Goal: Register for event/course

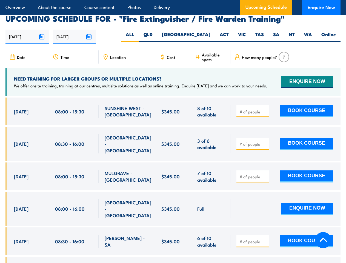
scroll to position [892, 0]
click at [173, 0] on article "Overview About the course Course content Photos Delivery Upcoming Schedule Enqu…" at bounding box center [172, 7] width 335 height 15
click at [27, 30] on input "[DATE]" at bounding box center [26, 37] width 43 height 14
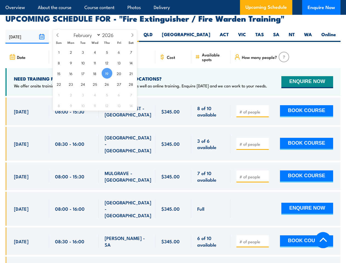
click at [75, 30] on input "[DATE]" at bounding box center [74, 37] width 43 height 14
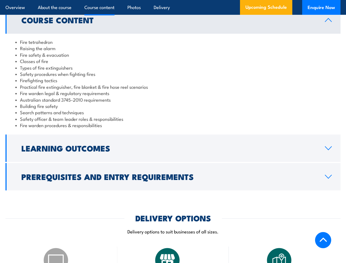
click at [173, 0] on article "Overview About the course Course content Photos Delivery Upcoming Schedule Enqu…" at bounding box center [172, 7] width 335 height 15
click at [173, 144] on h2 "Learning Outcomes" at bounding box center [168, 147] width 295 height 7
